Goal: Task Accomplishment & Management: Manage account settings

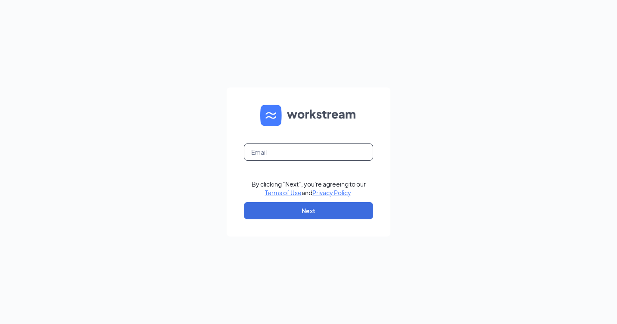
click at [303, 157] on input "text" at bounding box center [308, 152] width 129 height 17
type input "[EMAIL_ADDRESS][DOMAIN_NAME]"
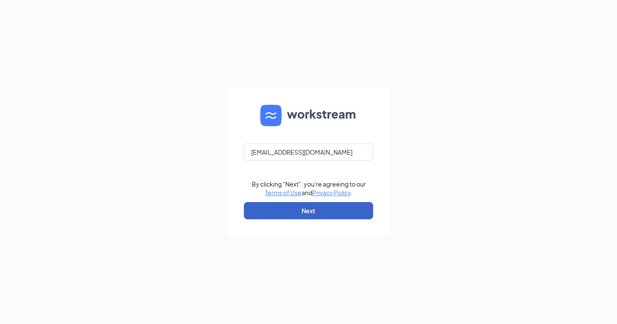
click at [294, 207] on button "Next" at bounding box center [308, 210] width 129 height 17
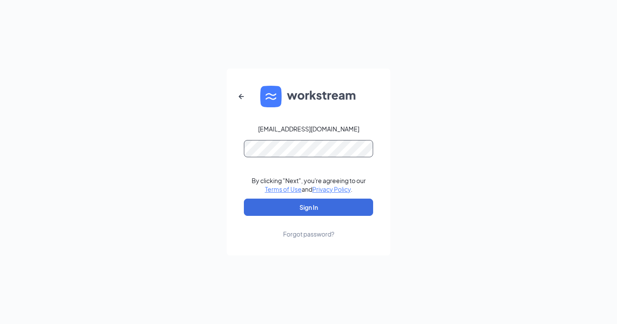
click at [244, 199] on button "Sign In" at bounding box center [308, 207] width 129 height 17
click at [299, 218] on link "Forgot password?" at bounding box center [308, 227] width 51 height 22
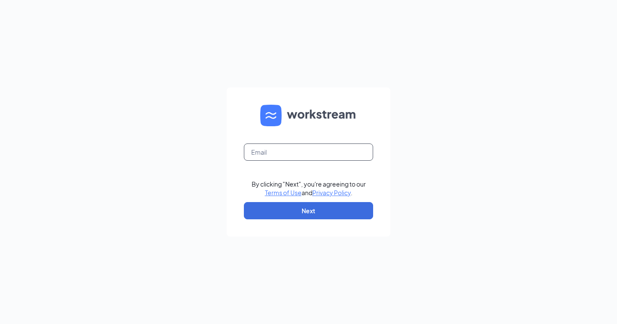
drag, startPoint x: 338, startPoint y: 152, endPoint x: 334, endPoint y: 156, distance: 5.5
click at [334, 156] on input "text" at bounding box center [308, 152] width 129 height 17
type input "[EMAIL_ADDRESS][DOMAIN_NAME]"
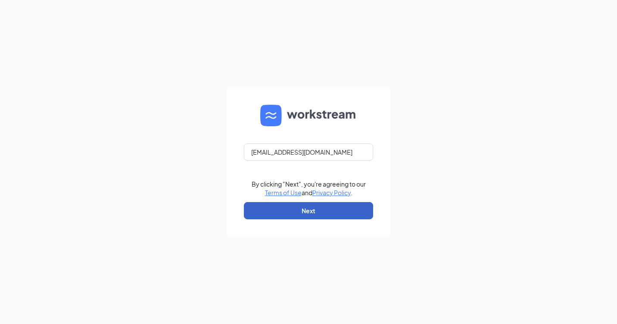
click at [312, 214] on button "Next" at bounding box center [308, 210] width 129 height 17
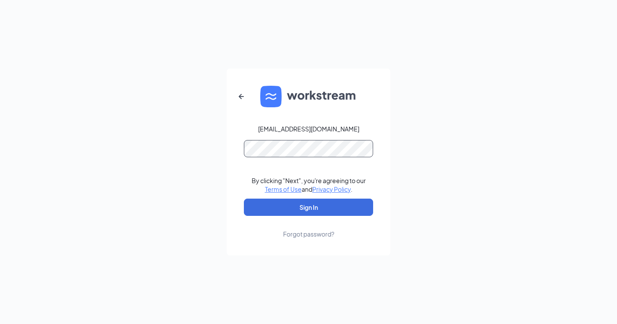
click at [244, 199] on button "Sign In" at bounding box center [308, 207] width 129 height 17
click at [309, 200] on button "Sign In" at bounding box center [308, 207] width 129 height 17
click at [207, 147] on div "[EMAIL_ADDRESS][DOMAIN_NAME] Credential mismatches. By clicking "Next", you're …" at bounding box center [308, 162] width 617 height 324
click at [244, 199] on button "Sign In" at bounding box center [308, 207] width 129 height 17
click at [218, 158] on div "[EMAIL_ADDRESS][DOMAIN_NAME] Credential mismatches. By clicking "Next", you're …" at bounding box center [308, 162] width 617 height 324
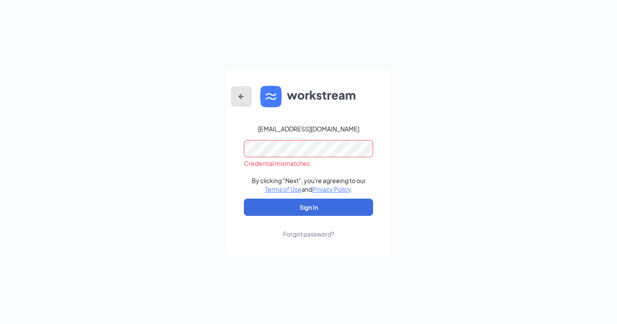
click at [237, 96] on icon "ArrowLeftNew" at bounding box center [241, 96] width 10 height 10
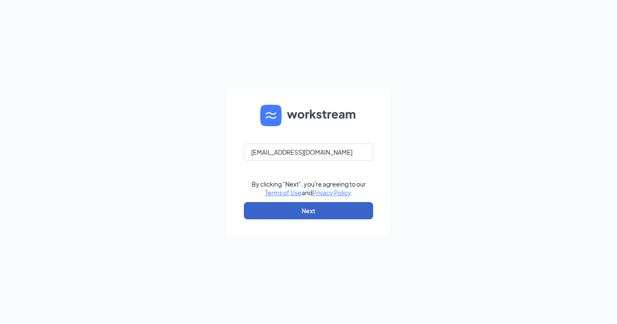
click at [311, 218] on button "Next" at bounding box center [308, 210] width 129 height 17
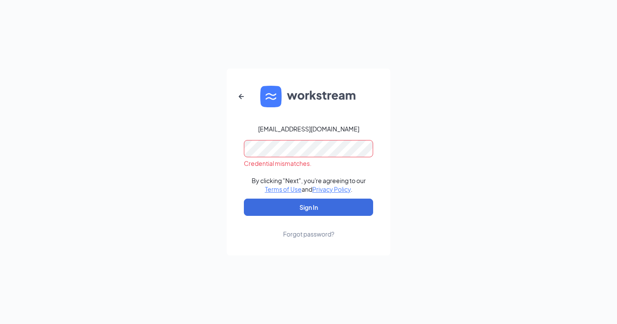
click at [177, 137] on div "[EMAIL_ADDRESS][DOMAIN_NAME] Credential mismatches. By clicking "Next", you're …" at bounding box center [308, 162] width 617 height 324
click at [244, 199] on button "Sign In" at bounding box center [308, 207] width 129 height 17
click at [303, 207] on button "Sign In" at bounding box center [308, 207] width 129 height 17
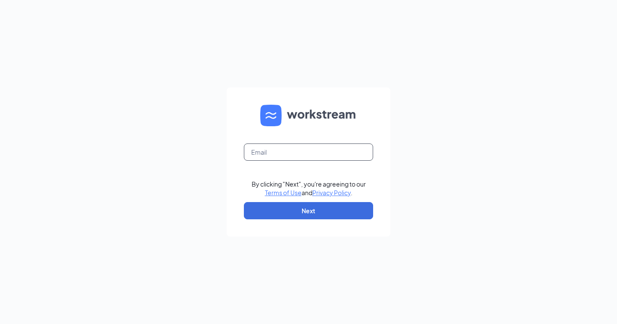
click at [315, 157] on input "text" at bounding box center [308, 152] width 129 height 17
type input "[EMAIL_ADDRESS][DOMAIN_NAME]"
drag, startPoint x: 462, startPoint y: 118, endPoint x: 452, endPoint y: 128, distance: 13.7
click at [462, 118] on div "rs026112@tacobell.com By clicking "Next", you're agreeing to our Terms of Use a…" at bounding box center [308, 162] width 617 height 324
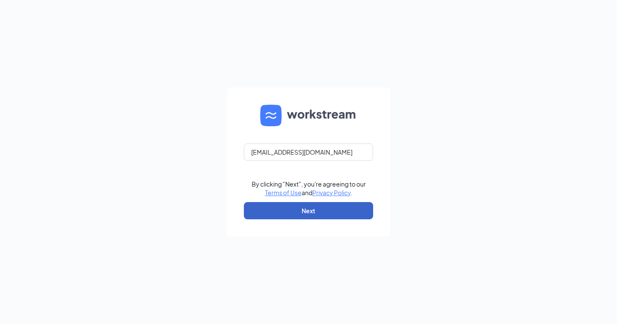
click at [300, 212] on button "Next" at bounding box center [308, 210] width 129 height 17
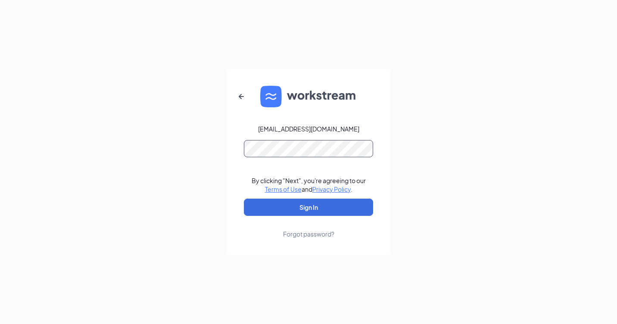
click at [244, 199] on button "Sign In" at bounding box center [308, 207] width 129 height 17
click at [314, 206] on button "Sign In" at bounding box center [308, 207] width 129 height 17
click at [243, 99] on icon "ArrowLeftNew" at bounding box center [241, 96] width 10 height 10
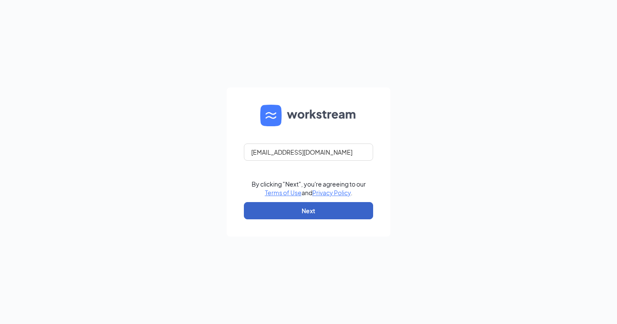
click at [331, 208] on button "Next" at bounding box center [308, 210] width 129 height 17
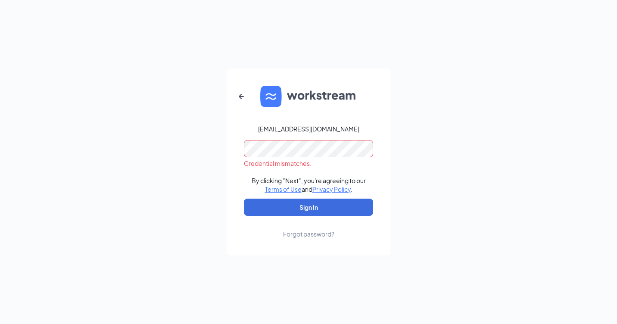
click at [187, 139] on div "[EMAIL_ADDRESS][DOMAIN_NAME] Credential mismatches. By clicking "Next", you're …" at bounding box center [308, 162] width 617 height 324
click at [244, 199] on button "Sign In" at bounding box center [308, 207] width 129 height 17
click at [185, 145] on div "[EMAIL_ADDRESS][DOMAIN_NAME] Credential mismatches. By clicking "Next", you're …" at bounding box center [308, 162] width 617 height 324
